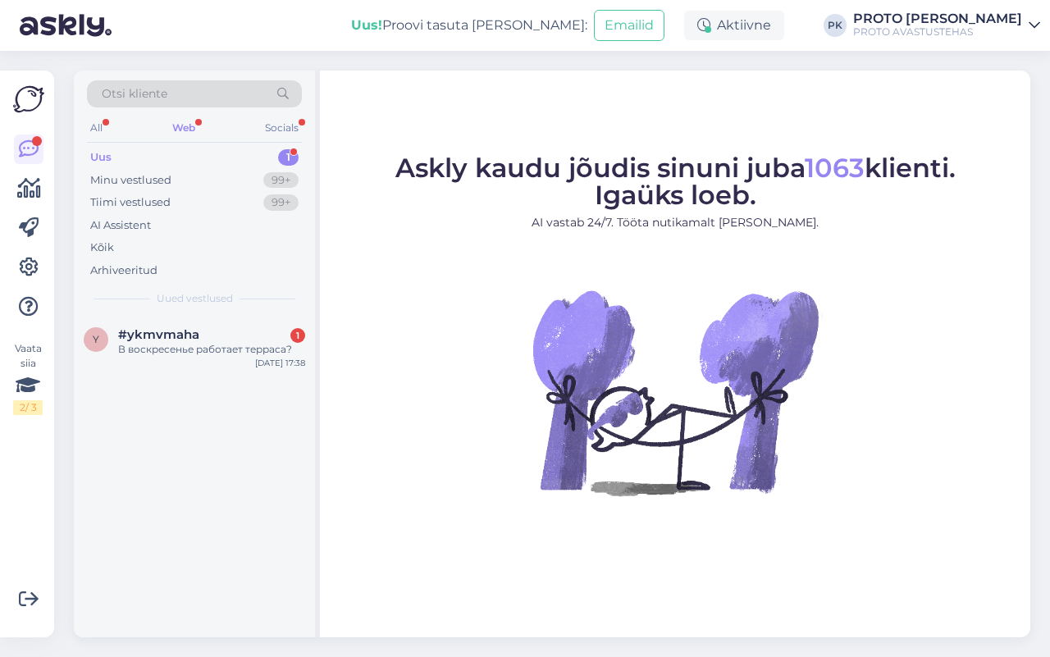
click at [181, 116] on div "Otsi kliente" at bounding box center [194, 98] width 215 height 37
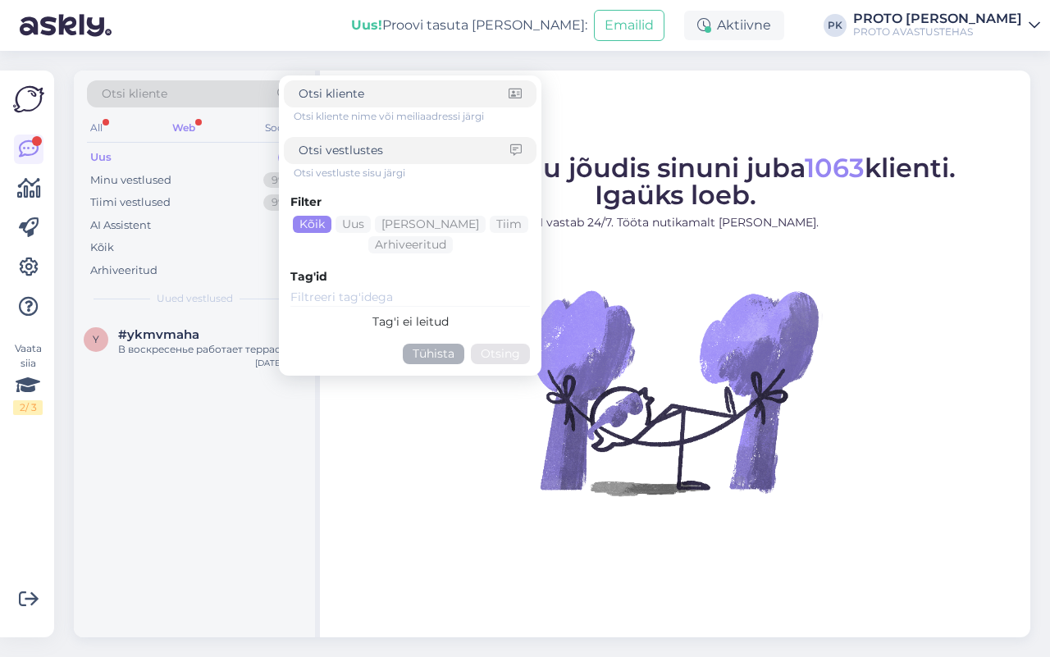
click at [94, 149] on div "Uus" at bounding box center [100, 157] width 21 height 16
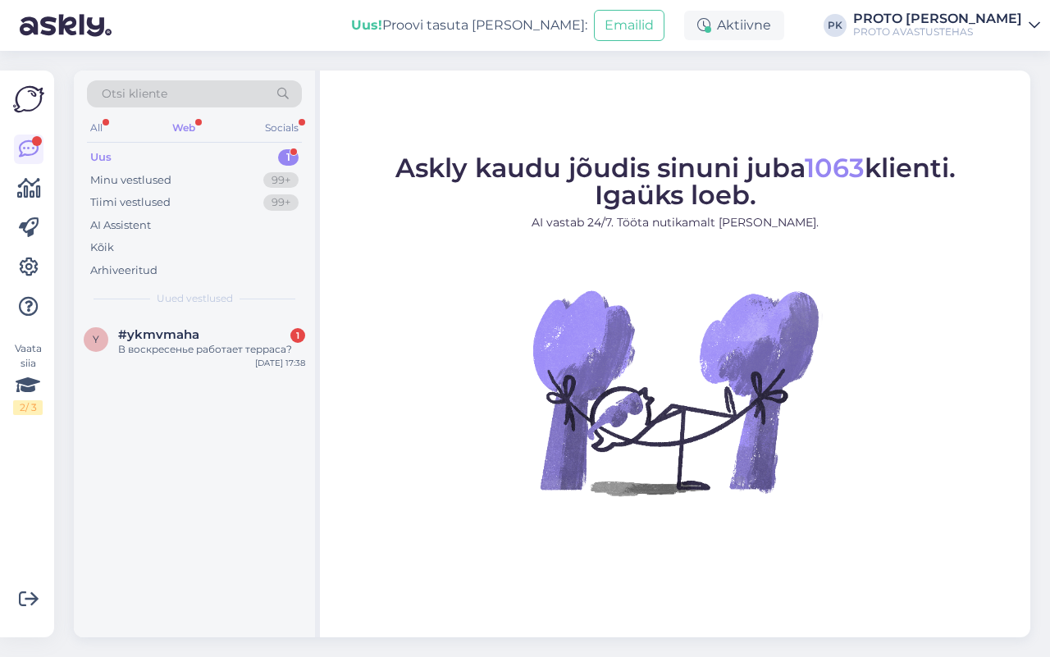
click at [97, 154] on div "Uus" at bounding box center [100, 157] width 21 height 16
click at [197, 329] on span "#ykmvmaha" at bounding box center [158, 334] width 81 height 15
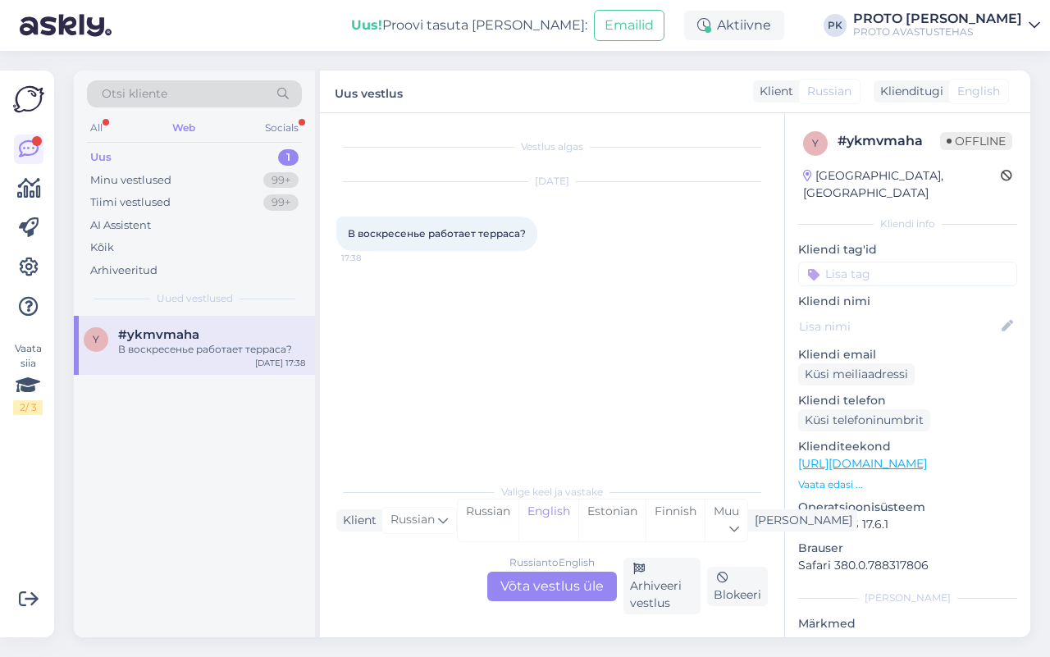
click at [552, 576] on div "Russian to English Võta vestlus üle" at bounding box center [552, 587] width 130 height 30
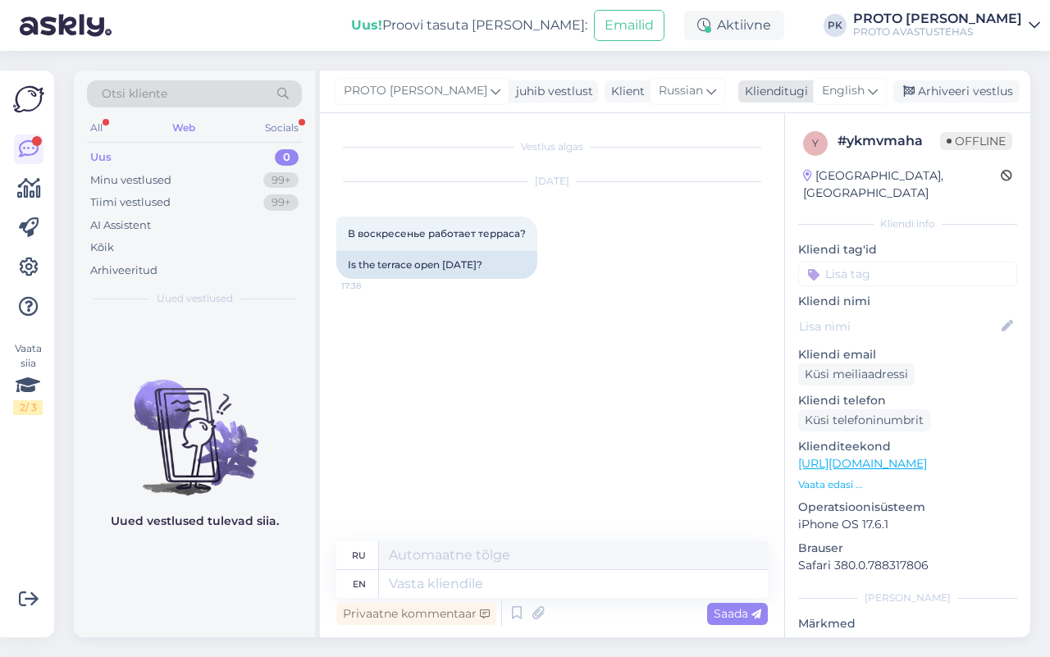
click at [868, 89] on icon at bounding box center [873, 91] width 10 height 18
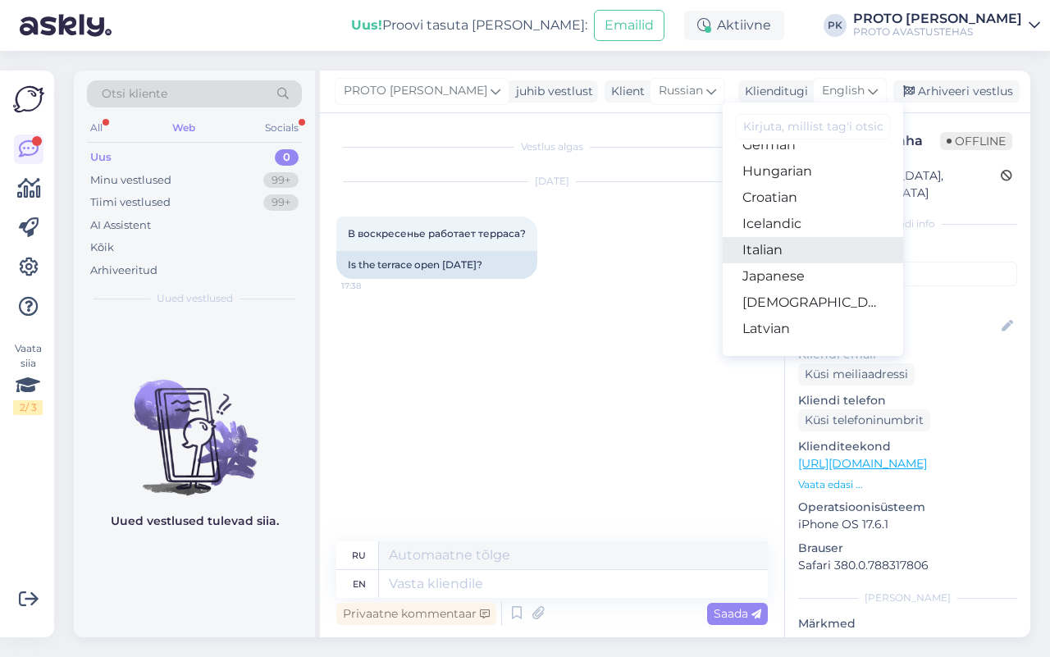
scroll to position [205, 0]
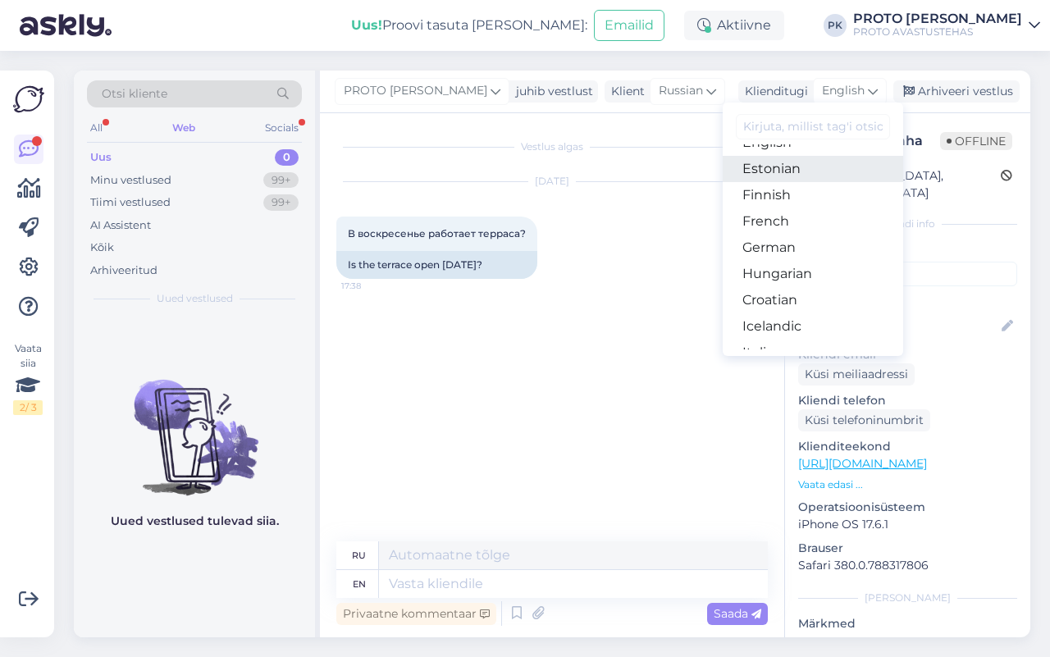
click at [775, 174] on link "Estonian" at bounding box center [813, 169] width 181 height 26
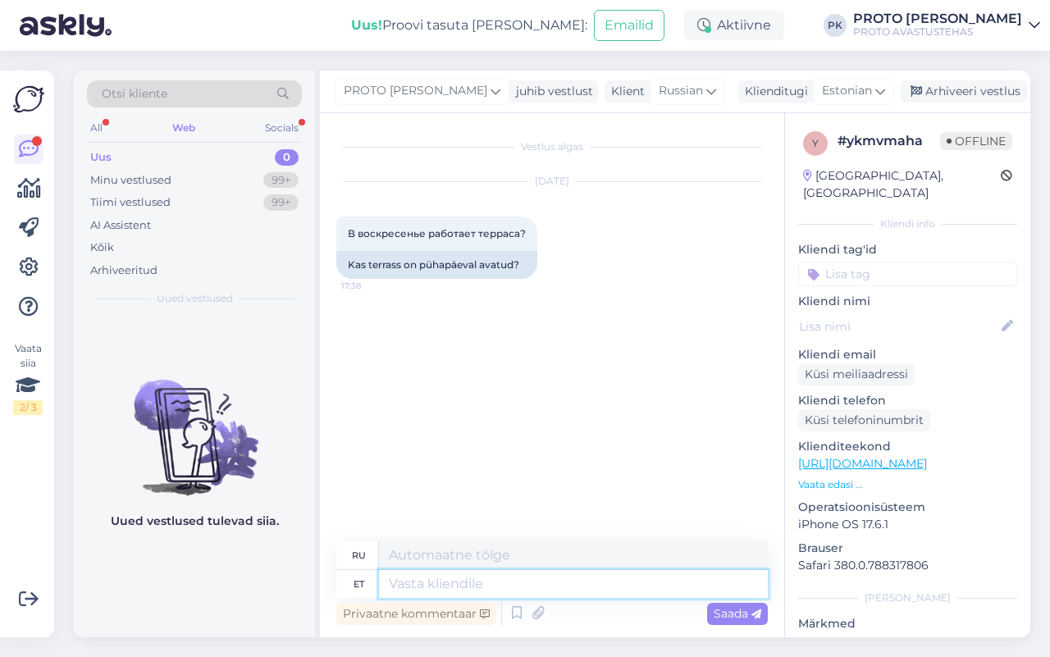
click at [452, 580] on textarea at bounding box center [573, 584] width 389 height 28
type textarea "Tere!"
type textarea "Привет!"
type textarea "Tere! [PERSON_NAME] on"
type textarea "Привет! Сегодня"
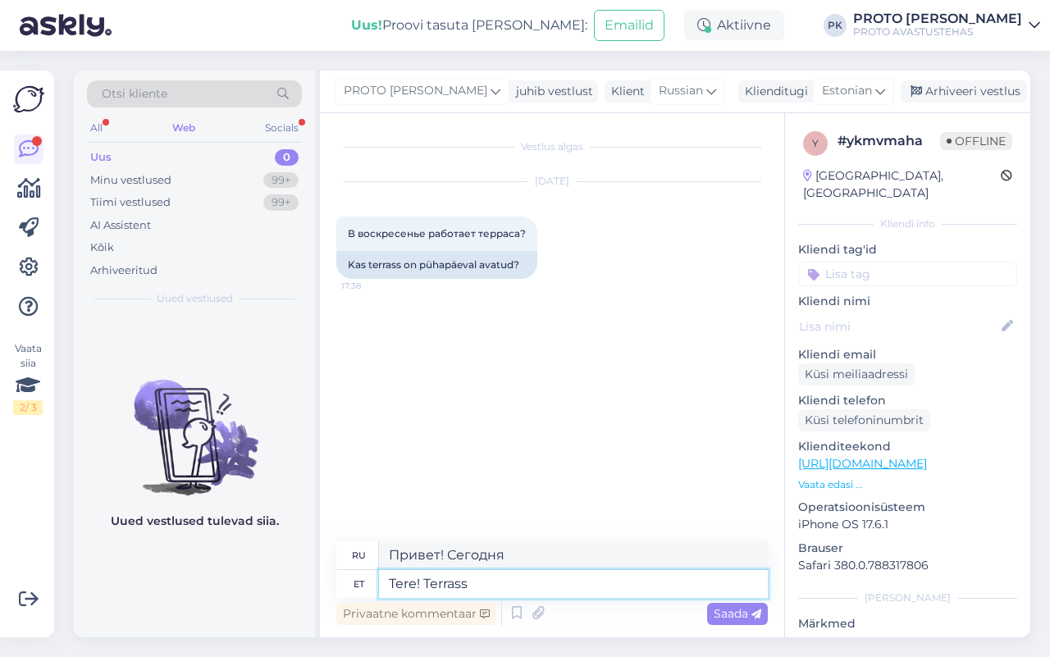
type textarea "Tere! Terrass o"
type textarea "Привет! [GEOGRAPHIC_DATA]"
type textarea "Tere! Terrass on t"
type textarea "Привет! [GEOGRAPHIC_DATA]..."
type textarea "Tere! Terrass on [PERSON_NAME] vi"
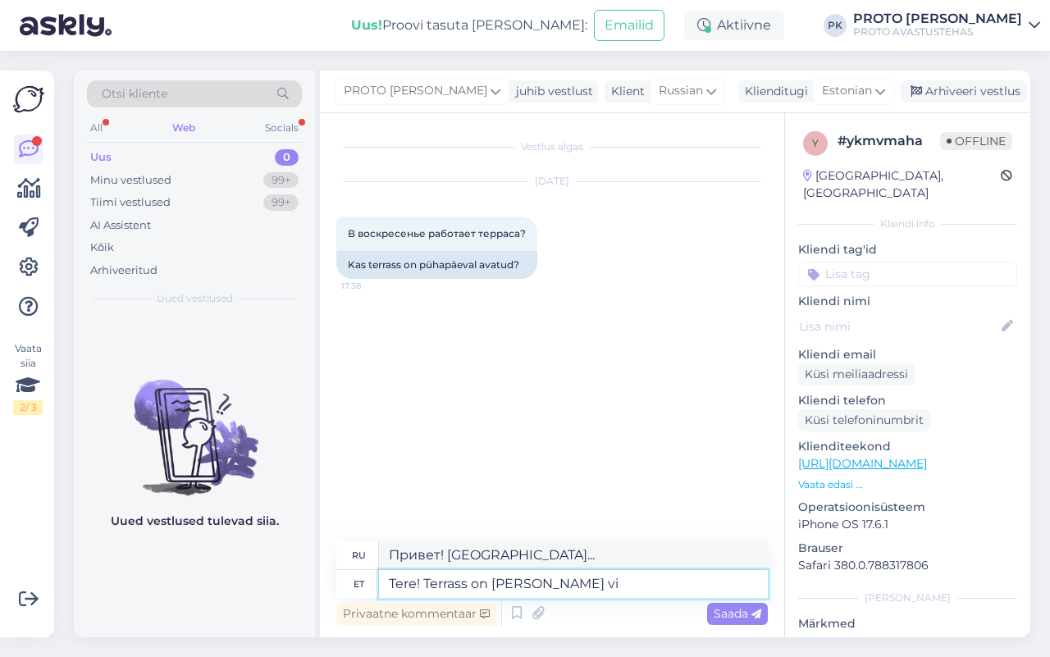
type textarea "Здравствуйте! [GEOGRAPHIC_DATA] сегодня открыта."
type textarea "Tere! Terrass on [PERSON_NAME] viimast"
type textarea "Здравствуйте! [GEOGRAPHIC_DATA] сегодня закрыта."
type textarea "Tere! Terrass on [PERSON_NAME] viimast pühapäeva a"
type textarea "Здравствуйте! Терраса открыта сегодня, в последнее воскресенье."
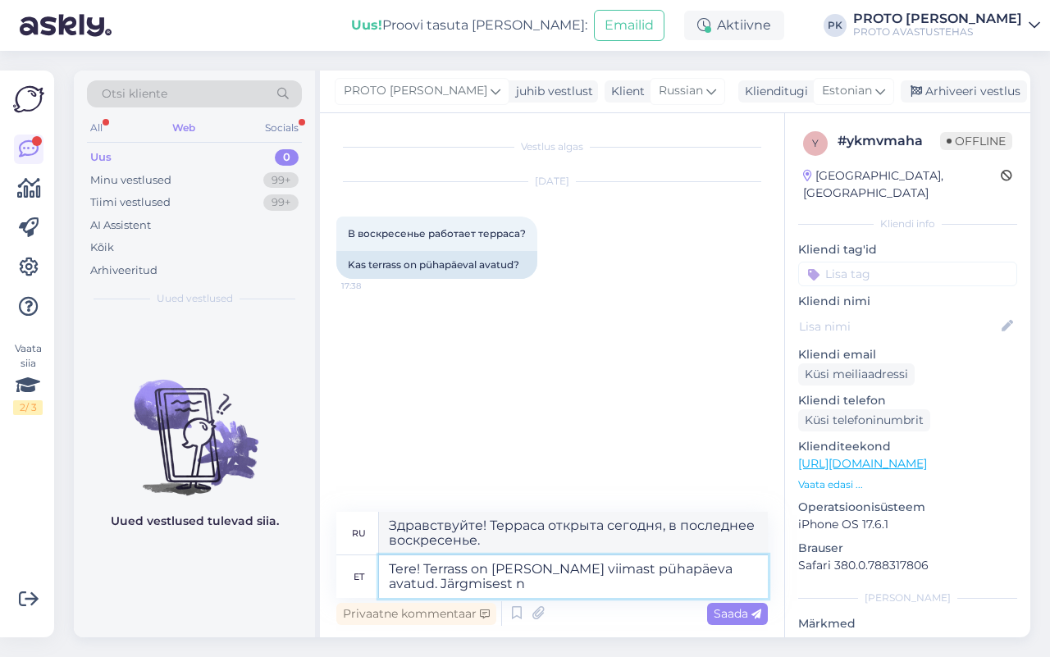
type textarea "Tere! Terrass on [PERSON_NAME] viimast pühapäeva avatud. Järgmisest nä"
type textarea "Здравствуйте! Терраса открыта сегодня, в последнее воскресенье. Из следующего с…"
type textarea "Tere! Terrass on [PERSON_NAME] viimast pühapäeva avatud. Järgmisest nädalast o"
type textarea "Здравствуйте! Терраса открыта сегодня, в последнее воскресенье. Со следующей не…"
type textarea "Tere! Terrass on [PERSON_NAME] viimast pühapäeva avatud. Järgmisest nädalast on"
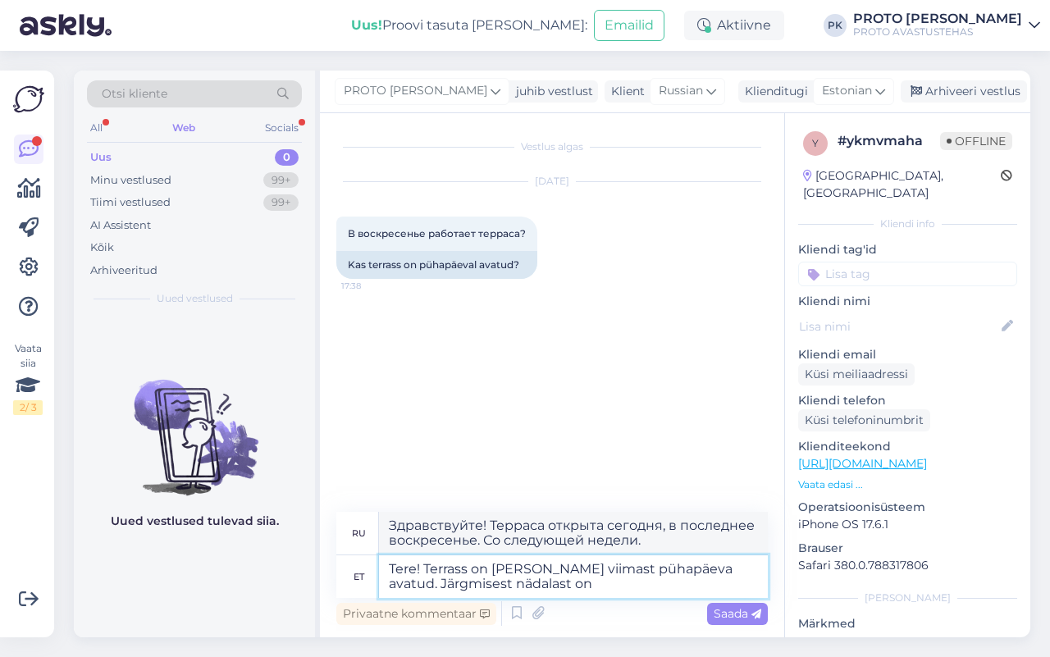
type textarea "Здравствуйте! Терраса открыта сегодня, в последнее воскресенье. Со следующей не…"
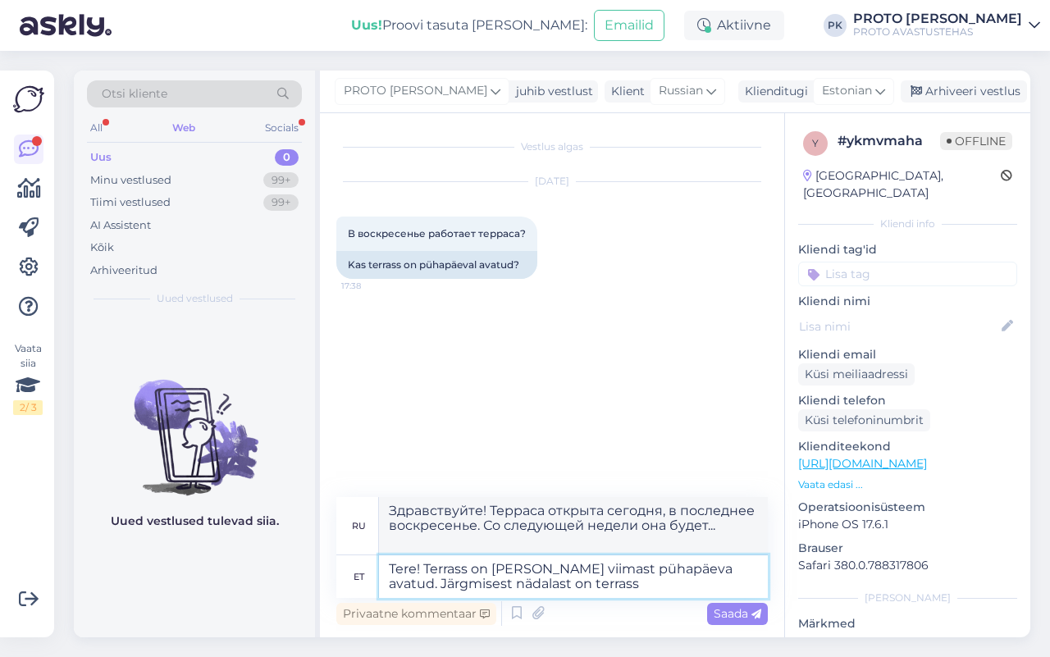
type textarea "Tere! Terrass on [PERSON_NAME] viimast pühapäeva avatud. Järgmisest nädalast on…"
type textarea "Здравствуйте! Терраса открыта сегодня, в последнее воскресенье. Со следующей не…"
type textarea "Tere! Terrass on [PERSON_NAME] viimast pühapäeva avatud. Järgmisest nädalast on…"
type textarea "Здравствуйте! Терраса сегодня открыта в последний раз в воскресенье. Со следующ…"
type textarea "Tere! Terrass on [PERSON_NAME] viimast pühapäeva avatud. Järgmisest nädalast on…"
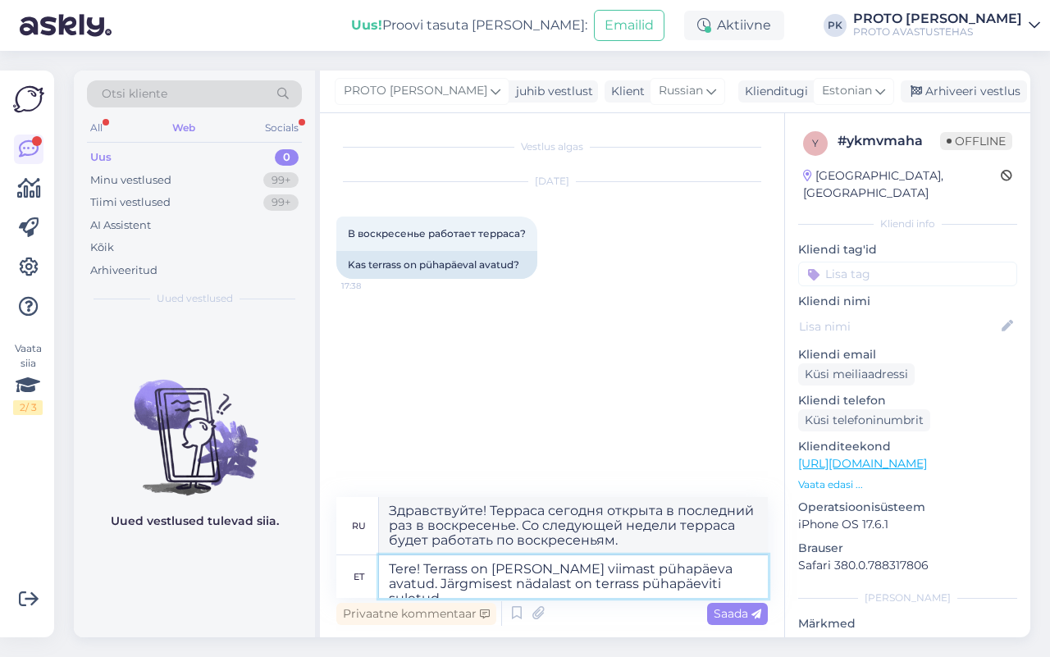
type textarea "Здравствуйте! Терраса сегодня открыта в последний раз в воскресенье. Со следующ…"
type textarea "Tere! Terrass on [PERSON_NAME] viimast pühapäeva avatud. Järgmisest nädalast on…"
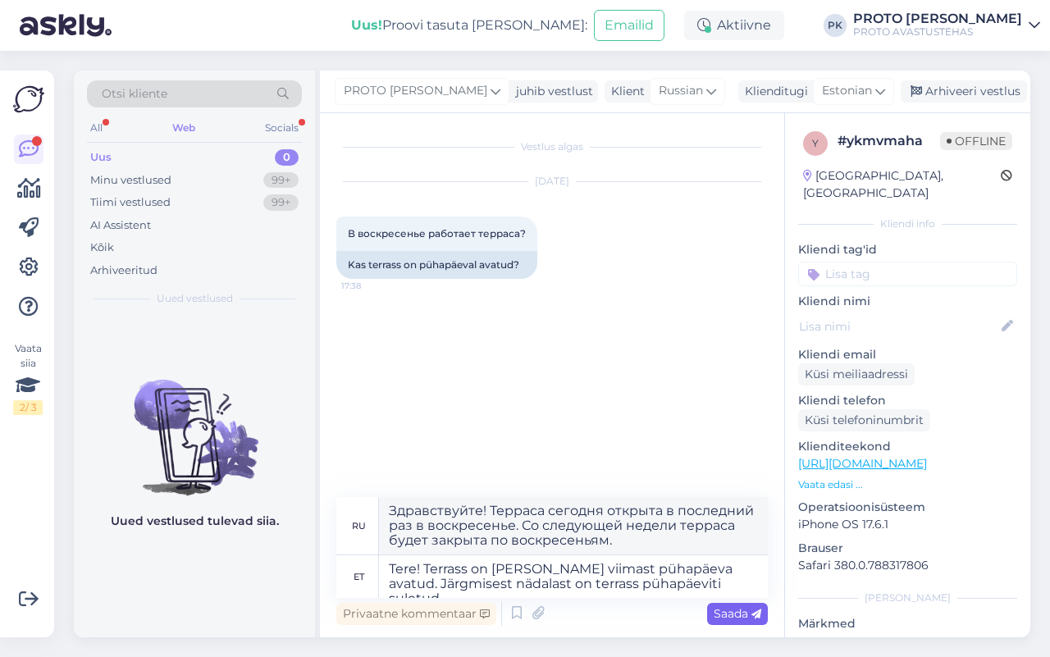
click at [728, 611] on span "Saada" at bounding box center [738, 613] width 48 height 15
